Goal: Transaction & Acquisition: Purchase product/service

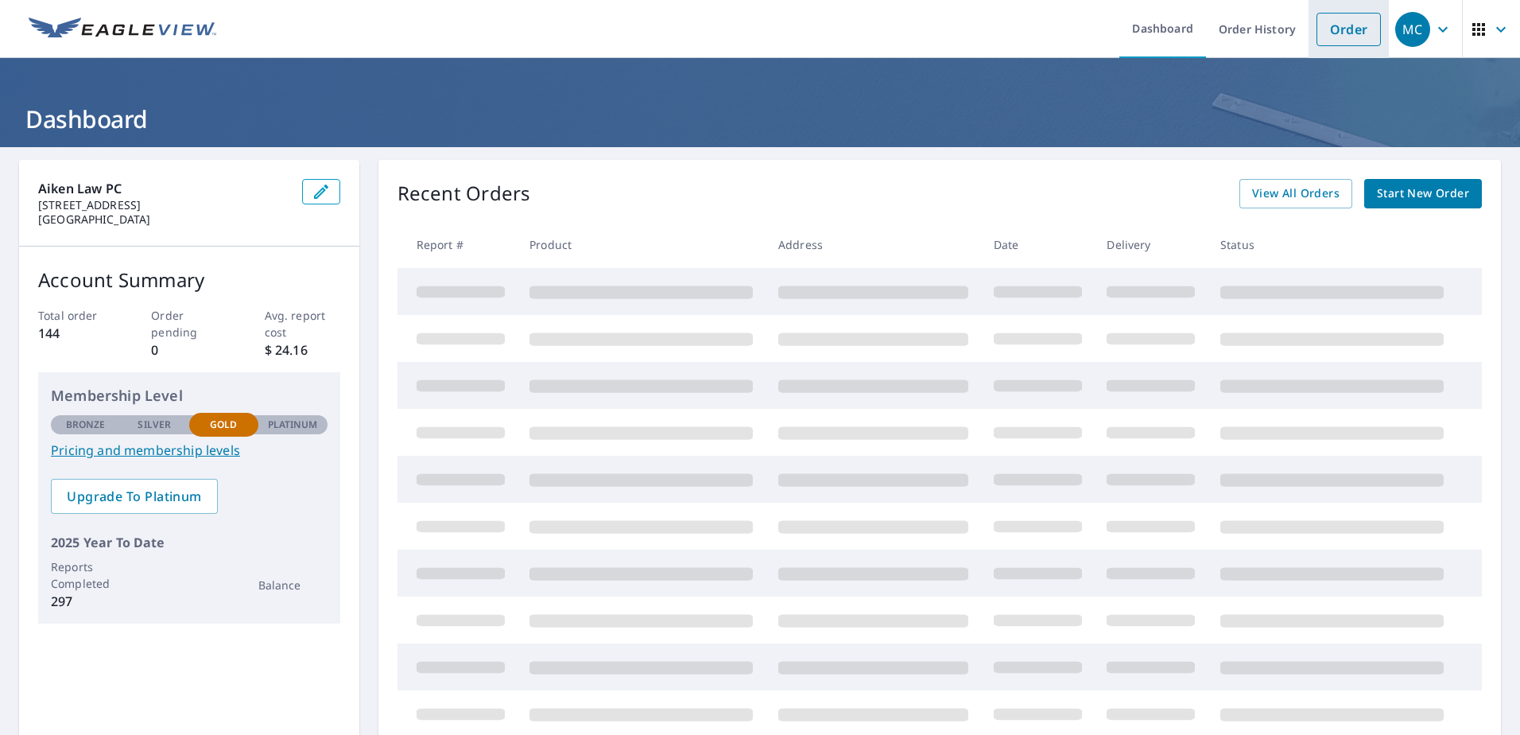
click at [1347, 27] on link "Order" at bounding box center [1348, 29] width 64 height 33
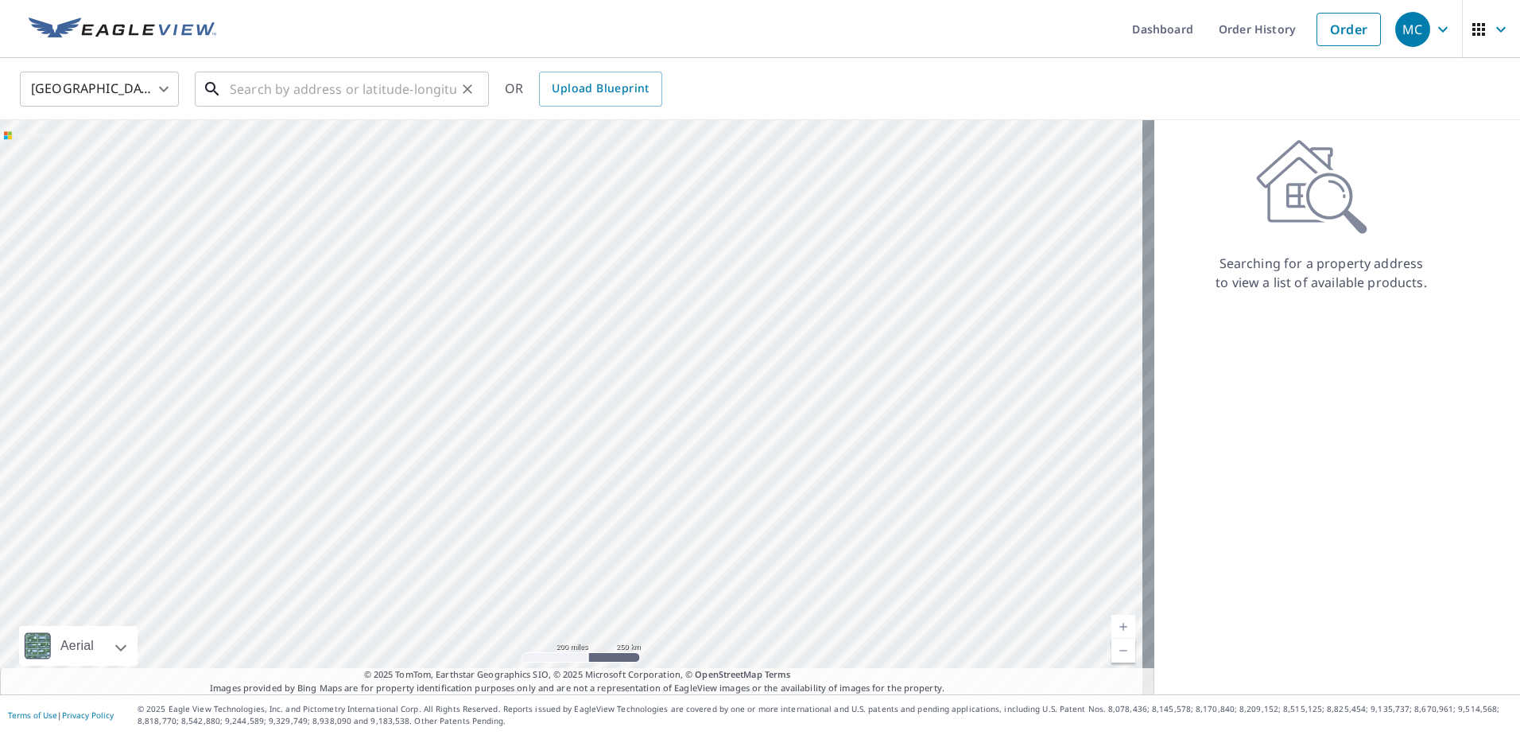
click at [285, 87] on input "text" at bounding box center [343, 89] width 227 height 45
paste input "[STREET_ADDRESS]"
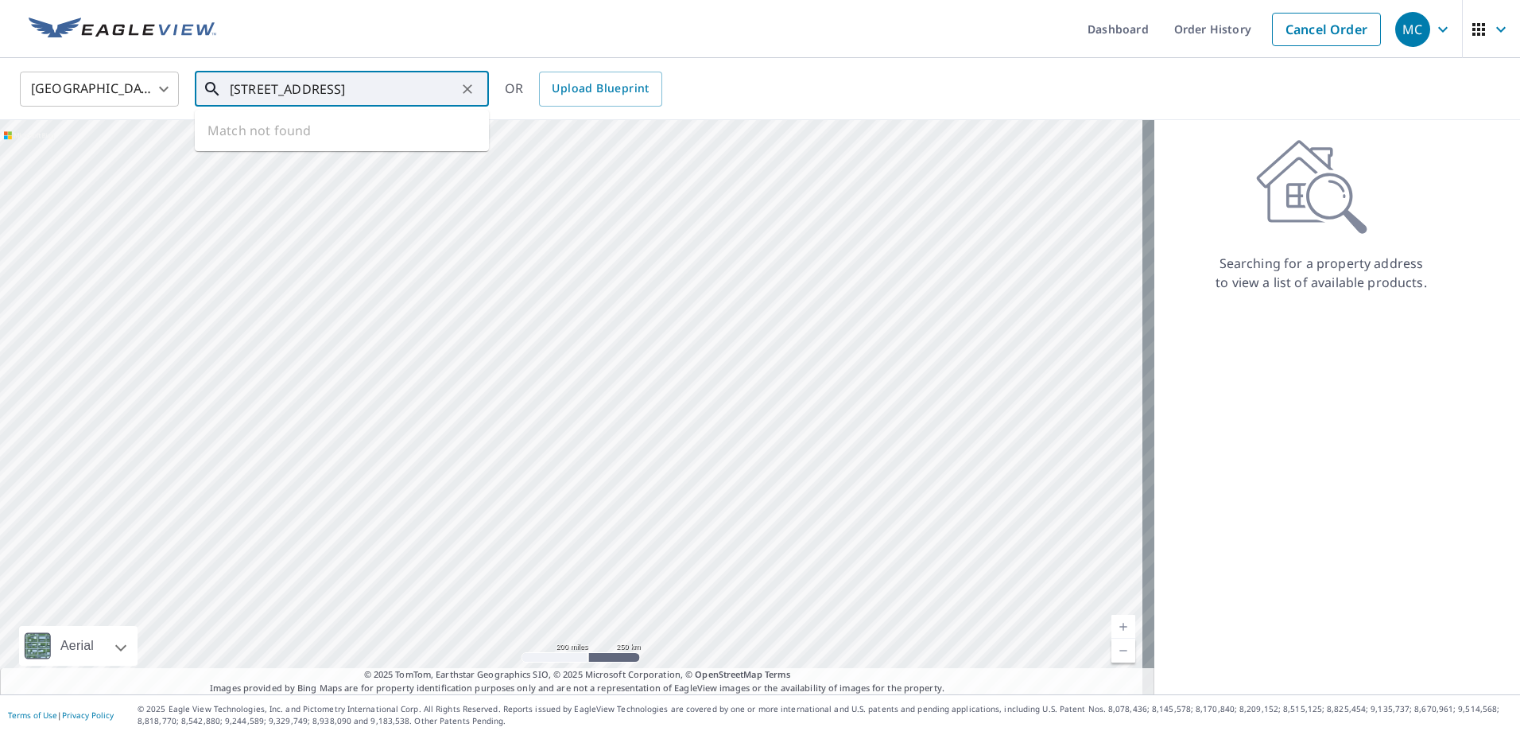
scroll to position [0, 43]
click at [276, 155] on p "[GEOGRAPHIC_DATA]" at bounding box center [352, 153] width 250 height 16
type input "[STREET_ADDRESS]"
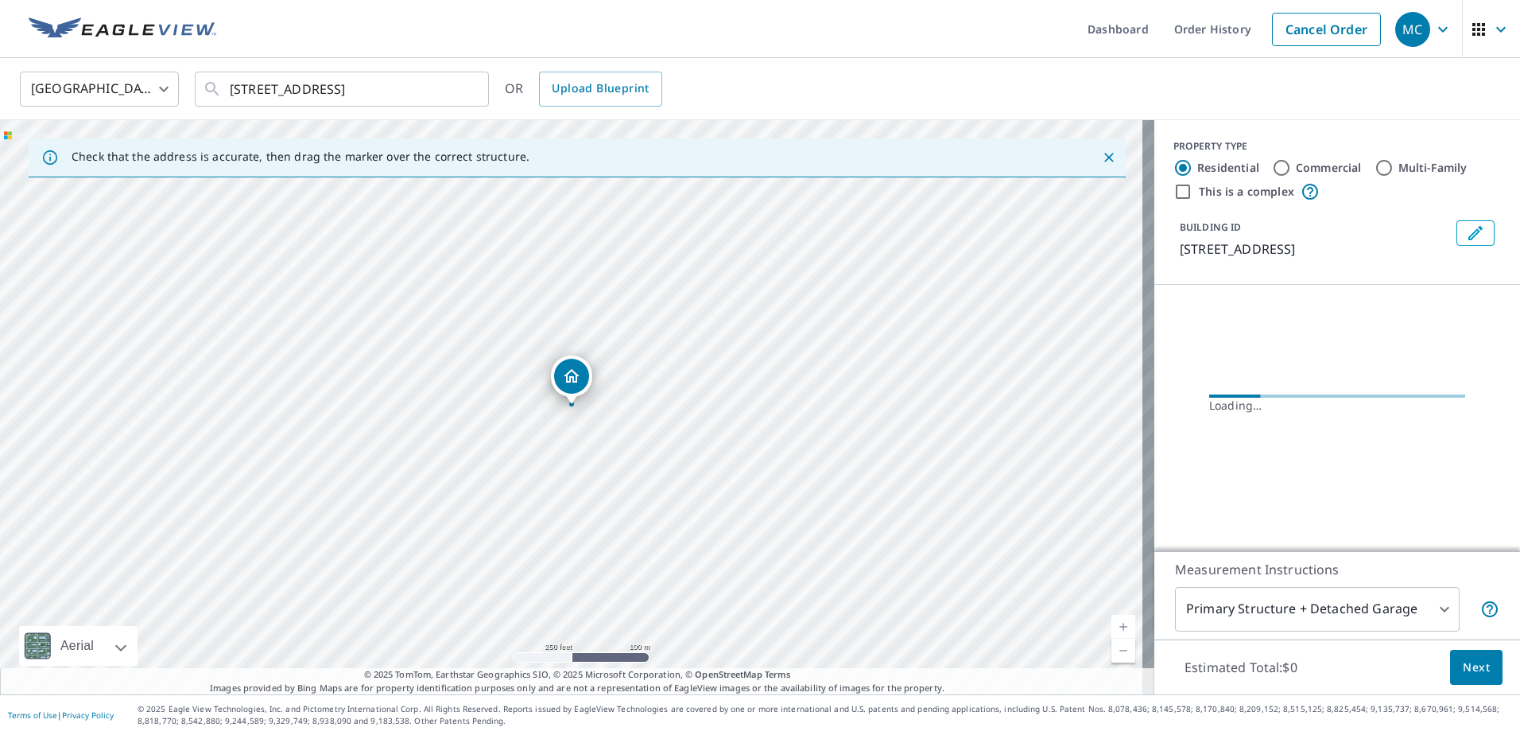
click at [1469, 665] on span "Next" at bounding box center [1476, 667] width 27 height 20
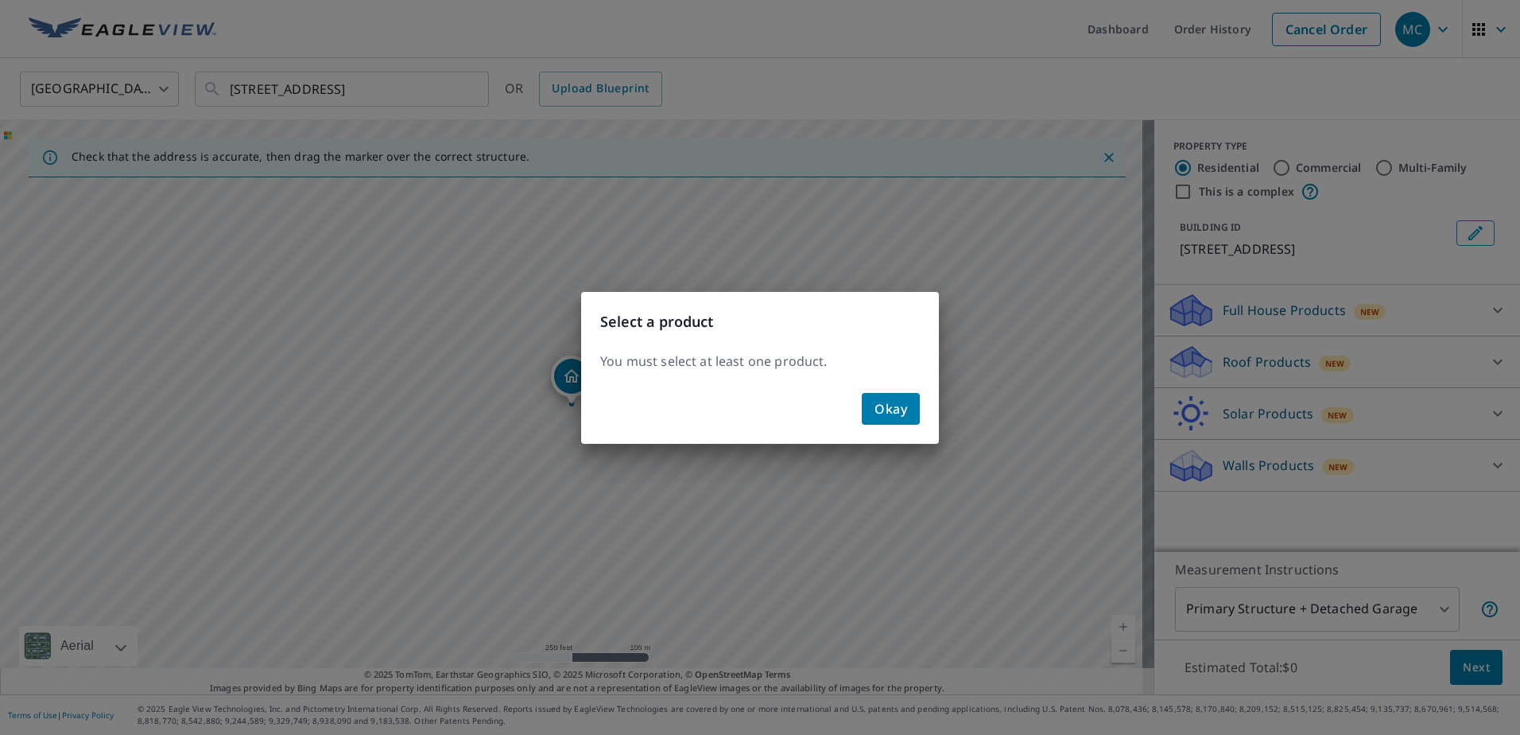
click at [894, 405] on span "Okay" at bounding box center [890, 408] width 33 height 22
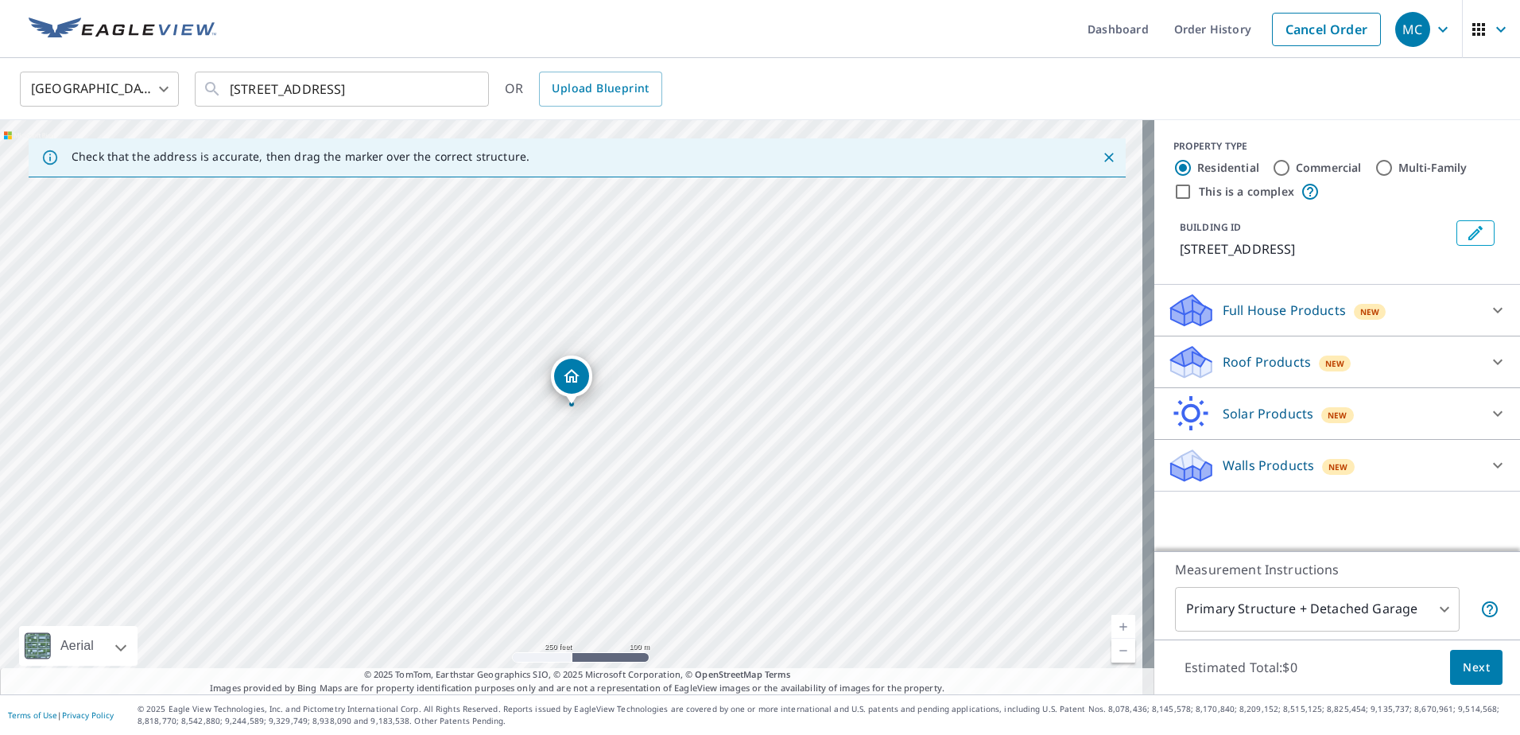
click at [1493, 363] on icon at bounding box center [1498, 362] width 10 height 6
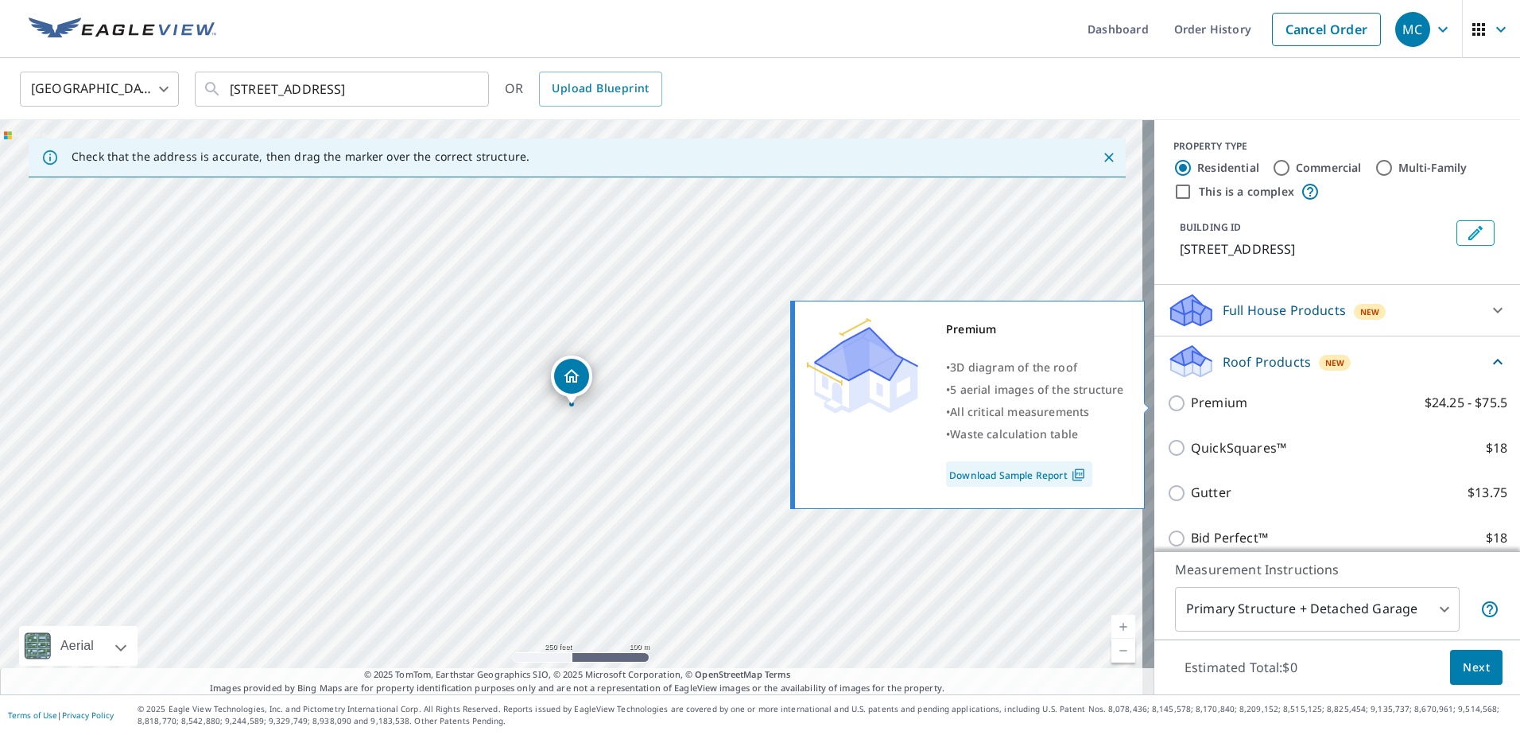
click at [1167, 400] on input "Premium $24.25 - $75.5" at bounding box center [1179, 403] width 24 height 19
checkbox input "true"
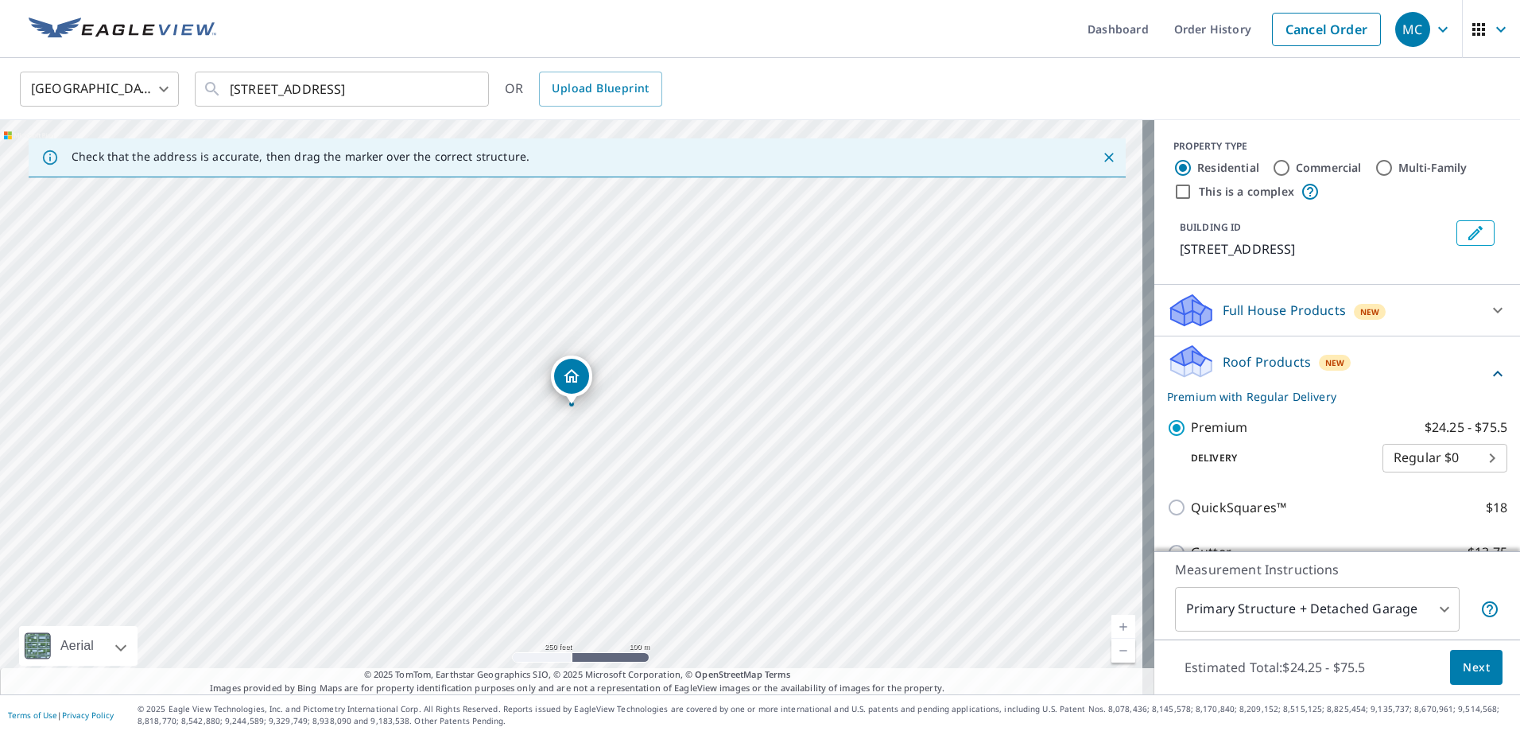
click at [1465, 664] on span "Next" at bounding box center [1476, 667] width 27 height 20
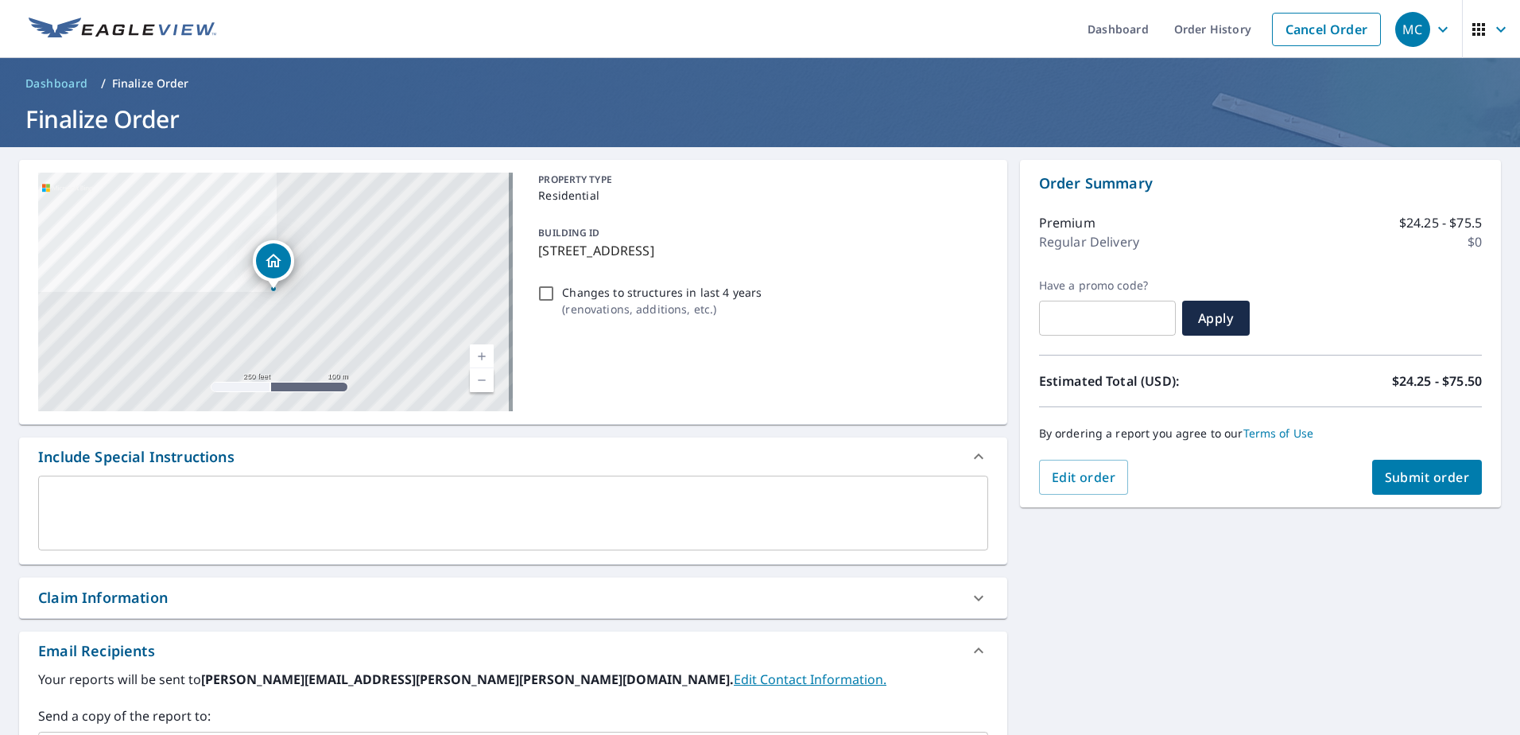
click at [1421, 479] on span "Submit order" at bounding box center [1427, 476] width 85 height 17
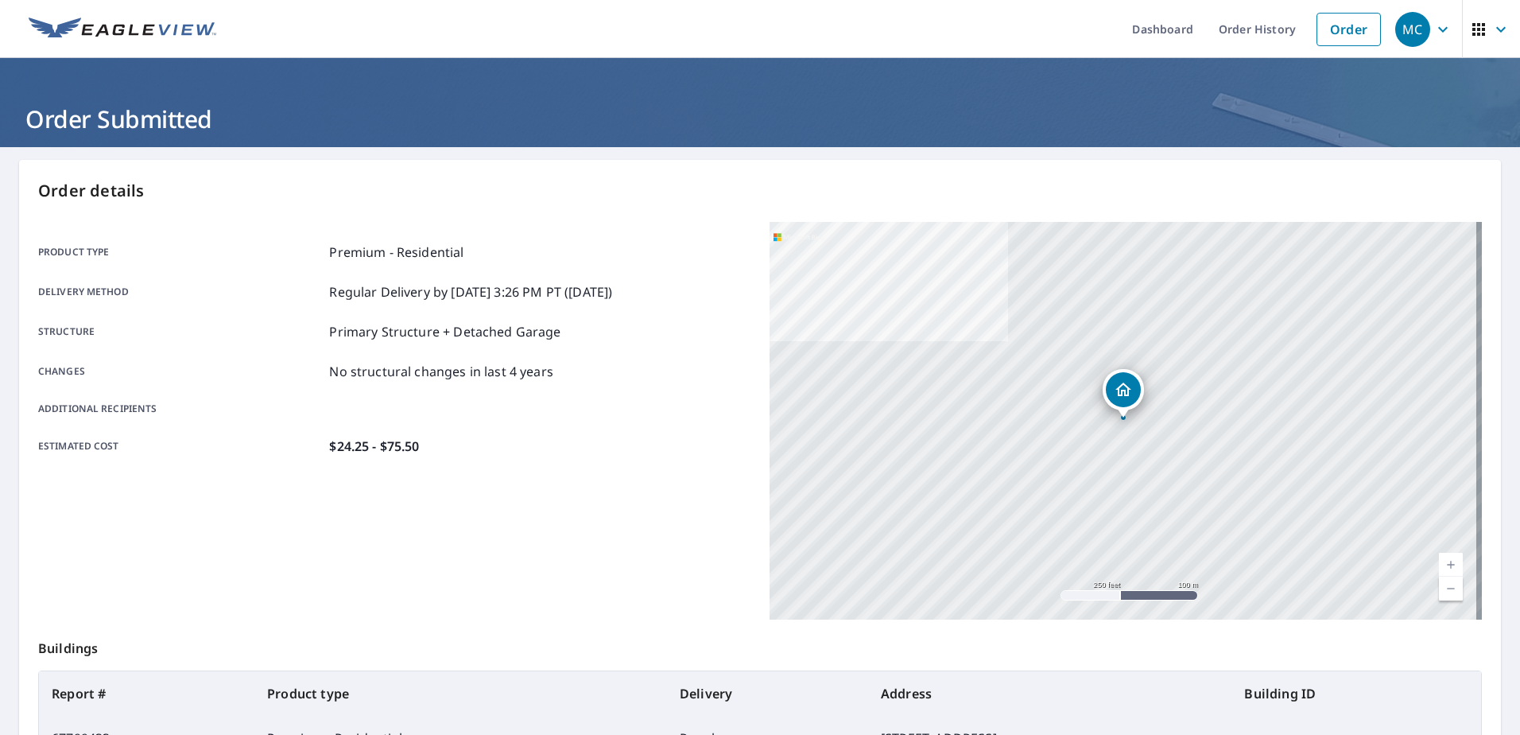
click at [1433, 33] on icon "button" at bounding box center [1442, 29] width 19 height 19
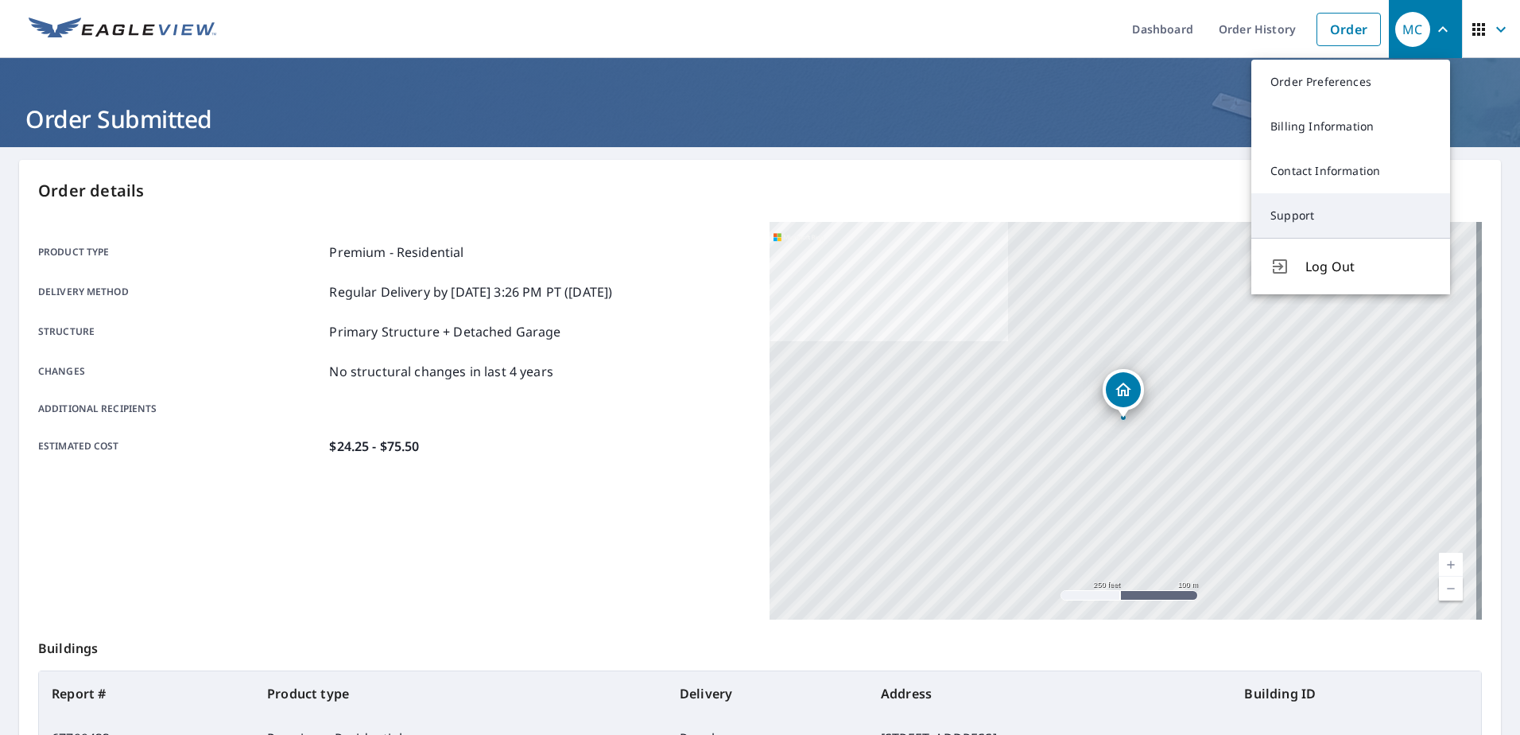
click at [1297, 220] on link "Support" at bounding box center [1350, 215] width 199 height 45
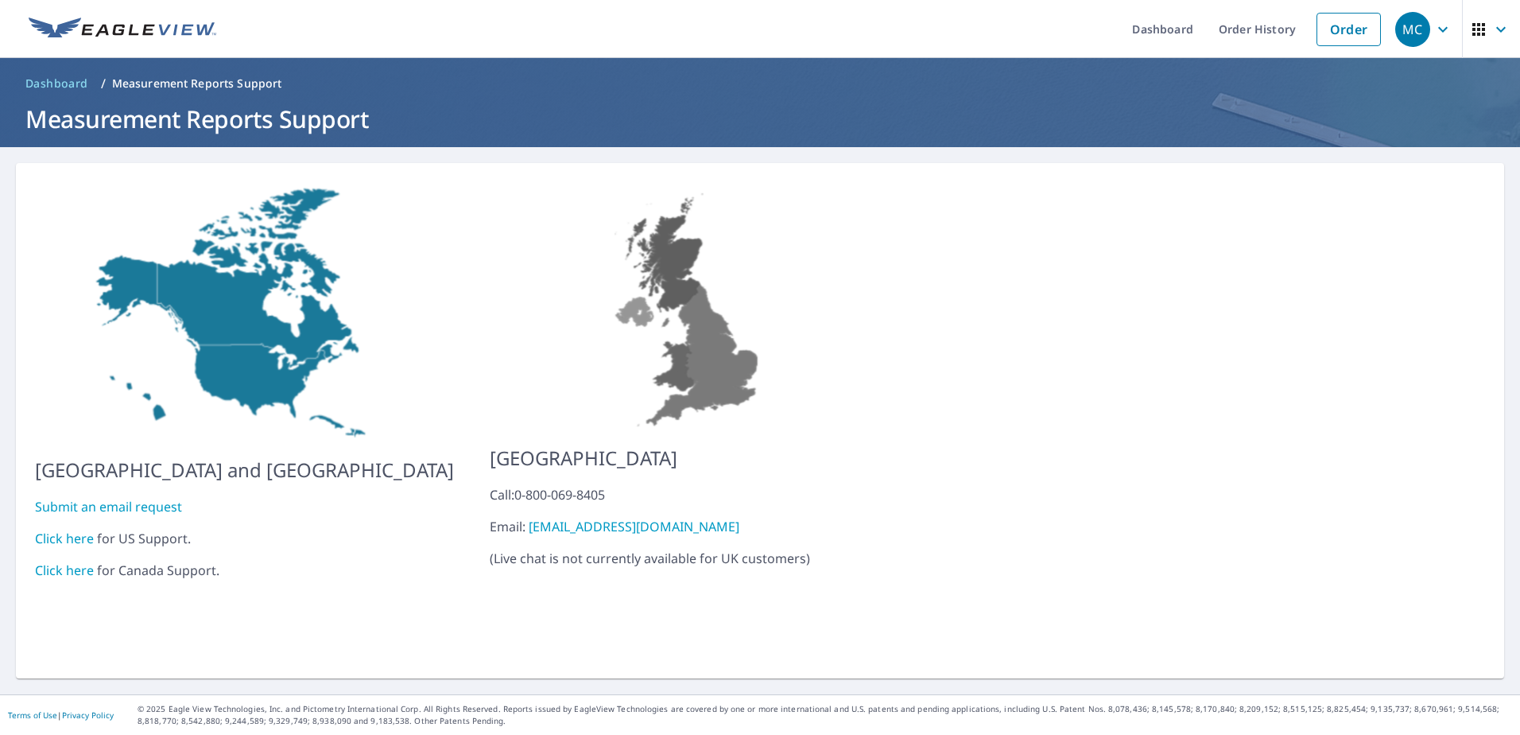
click at [72, 529] on link "Click here" at bounding box center [64, 537] width 59 height 17
